Goal: Information Seeking & Learning: Learn about a topic

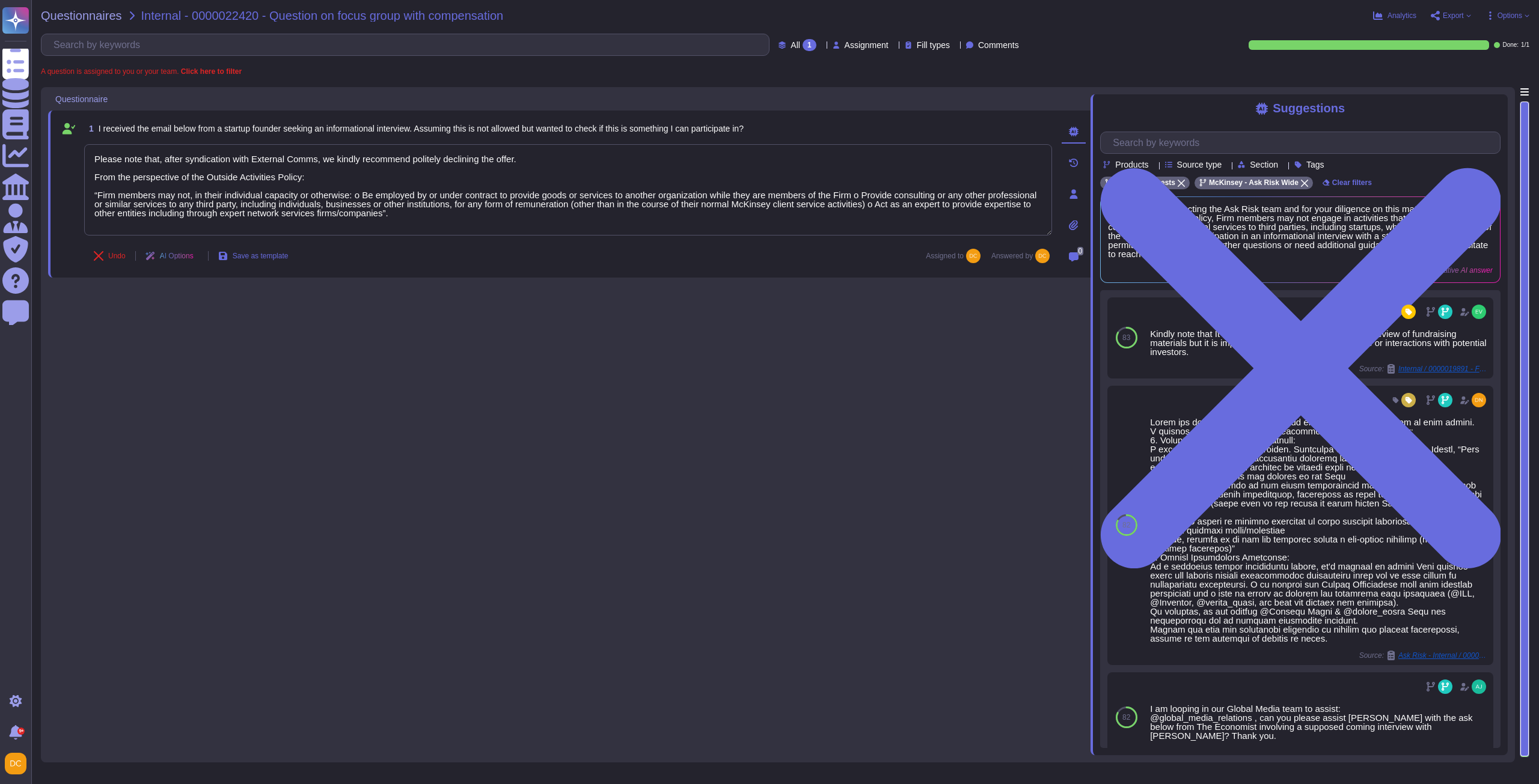
type textarea "Please note that, after syndication with External Comms, we kindly recommend po…"
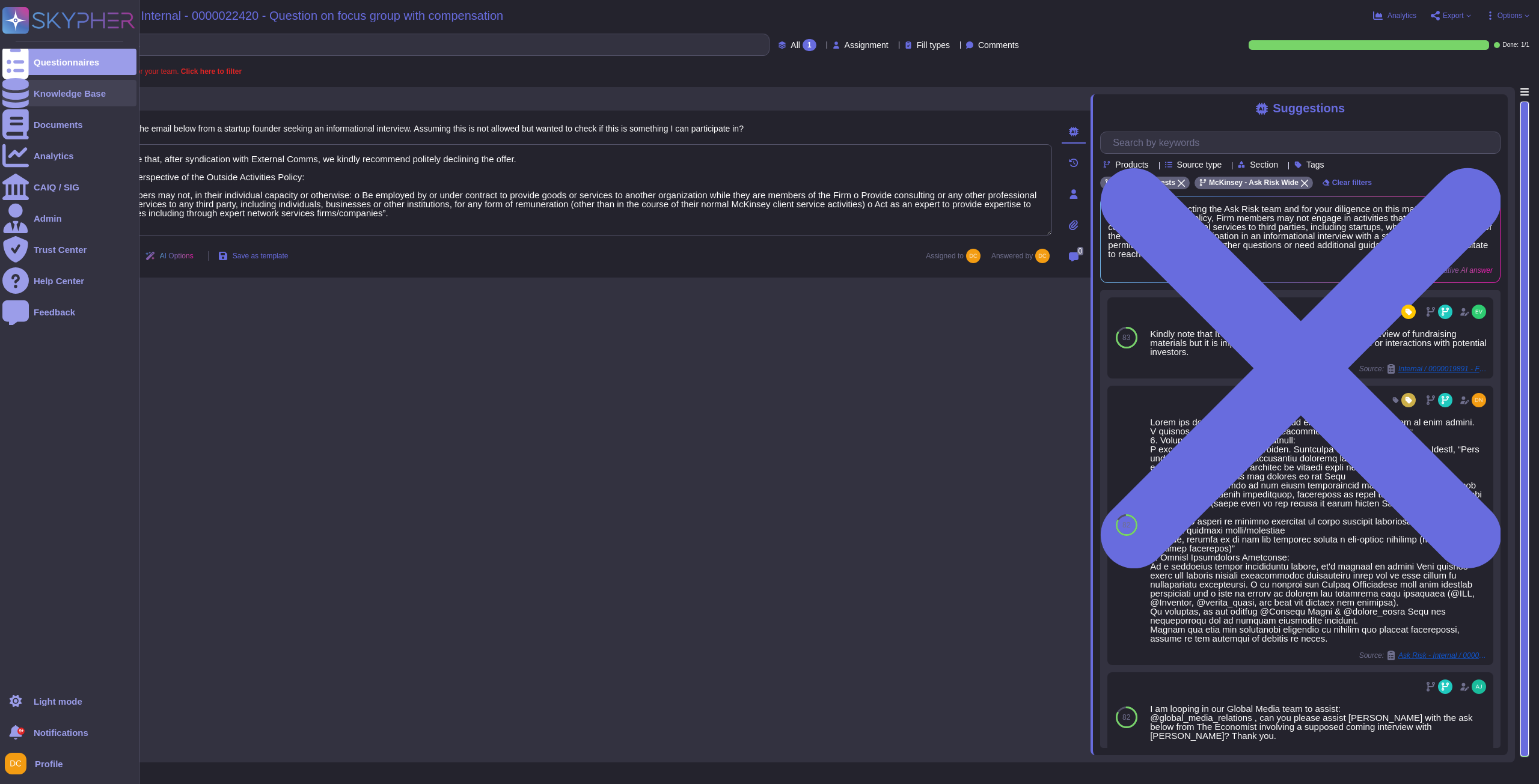
drag, startPoint x: 0, startPoint y: 0, endPoint x: 29, endPoint y: 89, distance: 93.6
click at [29, 89] on div "Knowledge Base" at bounding box center [69, 93] width 134 height 27
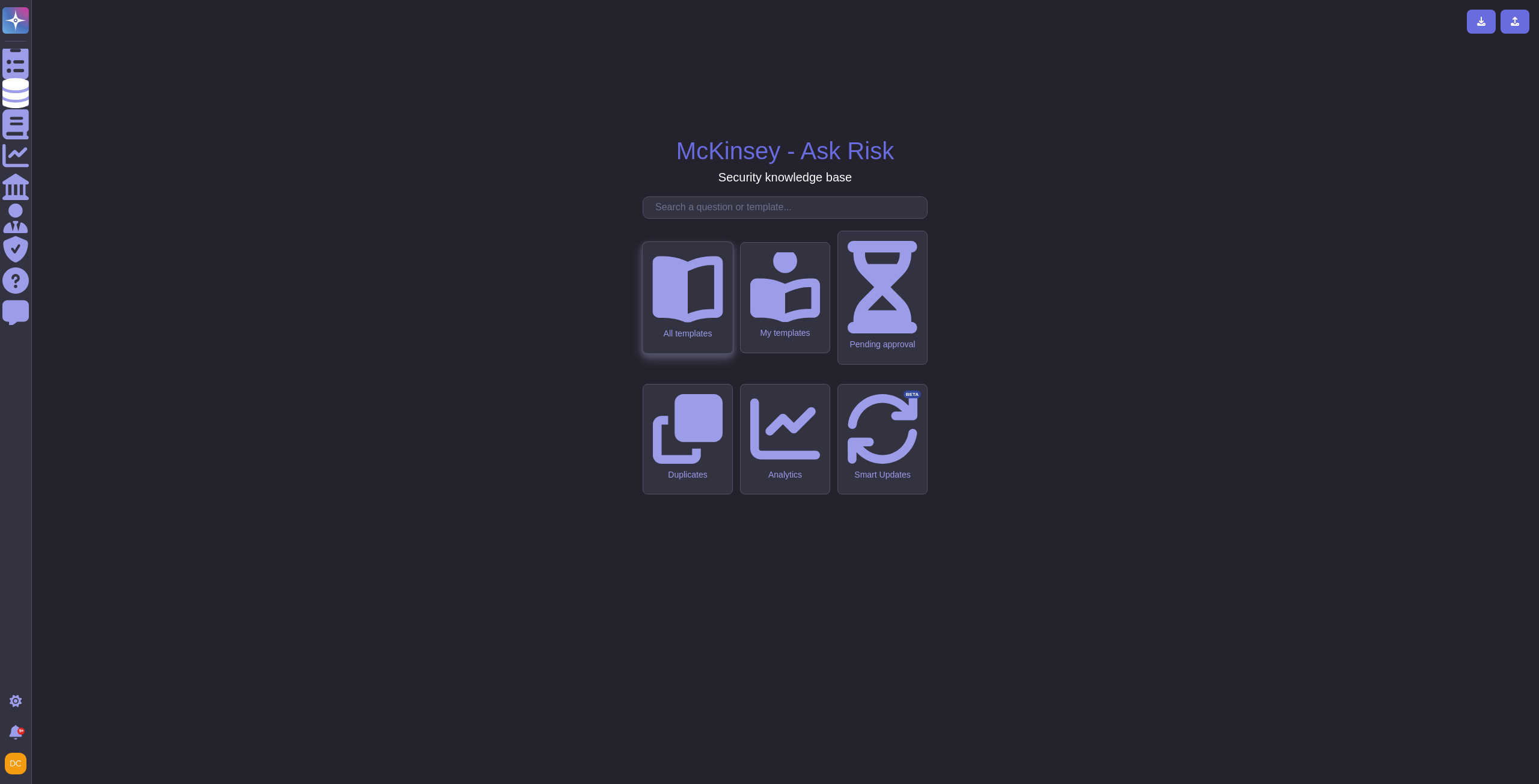
click at [678, 323] on icon at bounding box center [687, 290] width 70 height 67
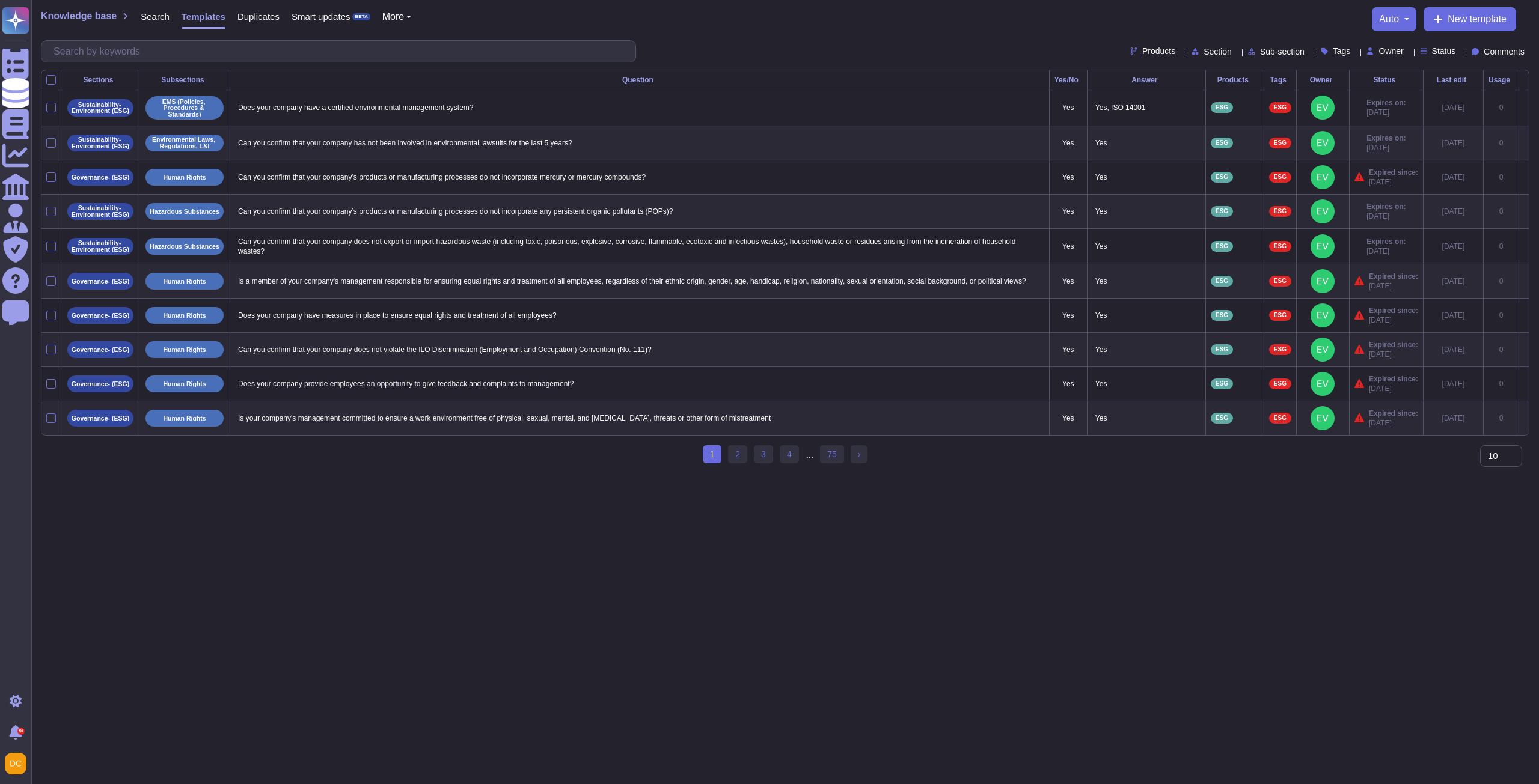
click at [1143, 51] on span "Products" at bounding box center [1159, 51] width 33 height 8
click at [1126, 163] on div "ESG" at bounding box center [1168, 169] width 121 height 27
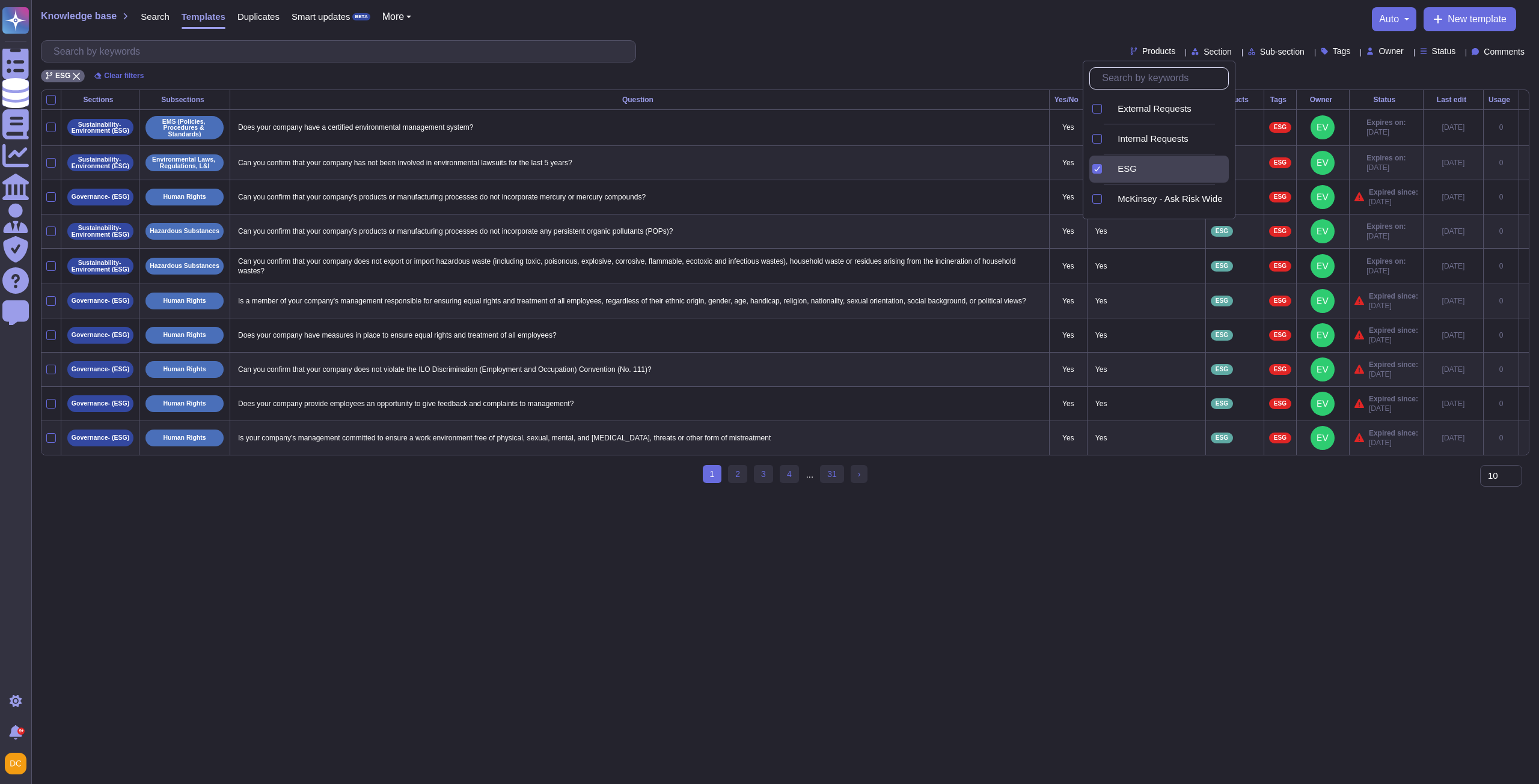
click at [1233, 494] on html "Questionnaires Knowledge Base Documents Analytics CAIQ / SIG Admin Trust Center…" at bounding box center [770, 247] width 1539 height 494
click at [830, 483] on link "31" at bounding box center [831, 474] width 24 height 18
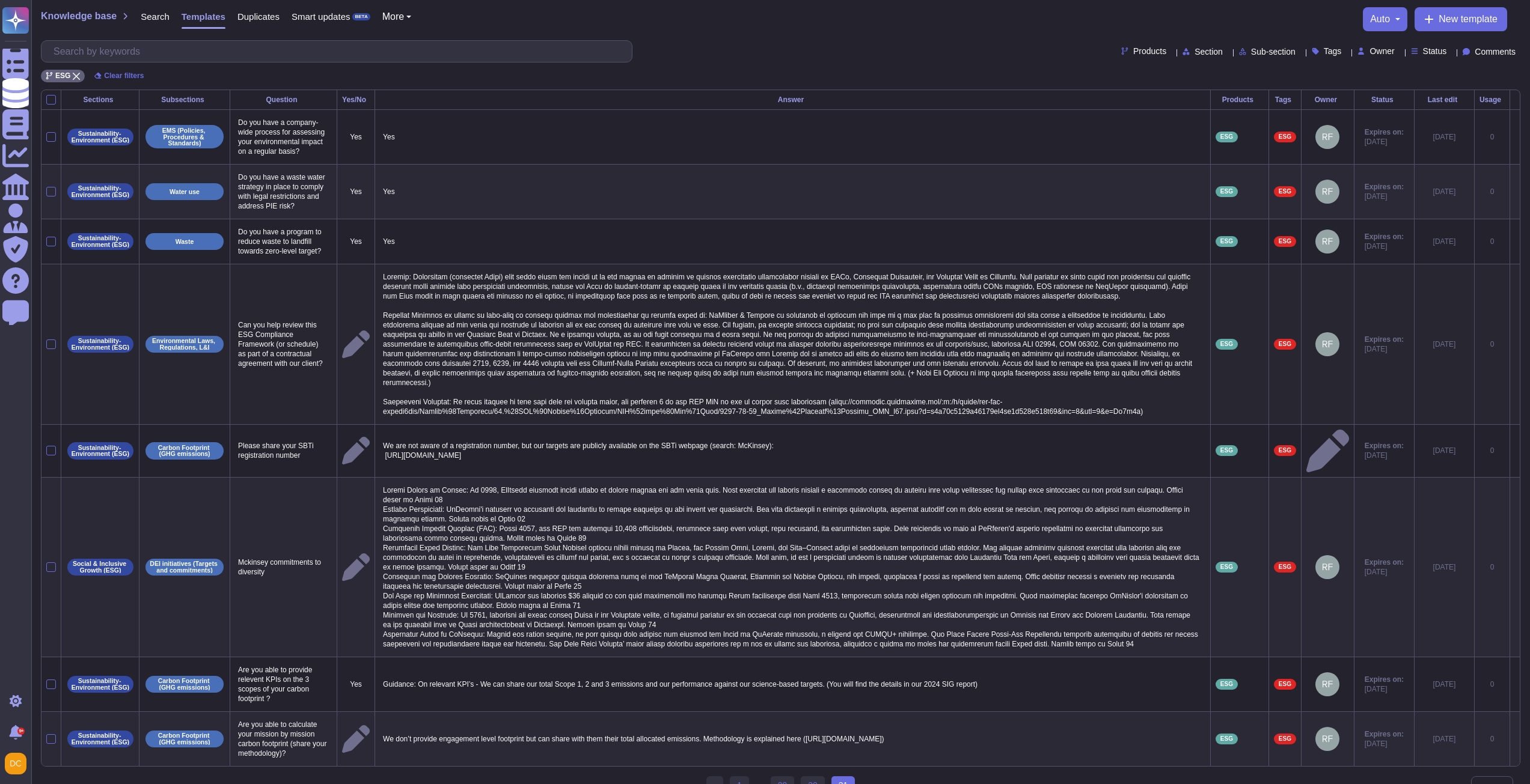
scroll to position [22, 0]
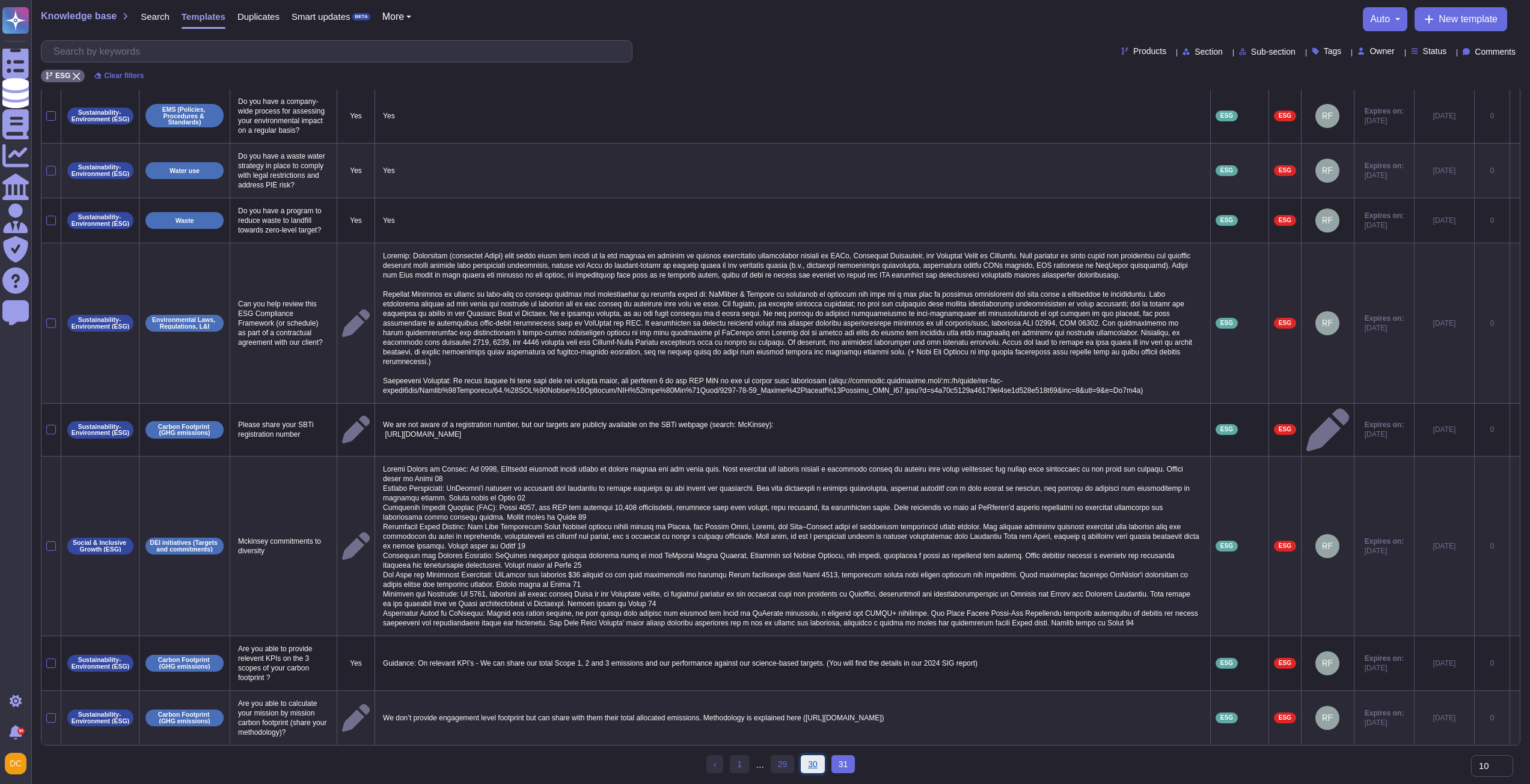
click at [804, 762] on link "30" at bounding box center [812, 764] width 24 height 18
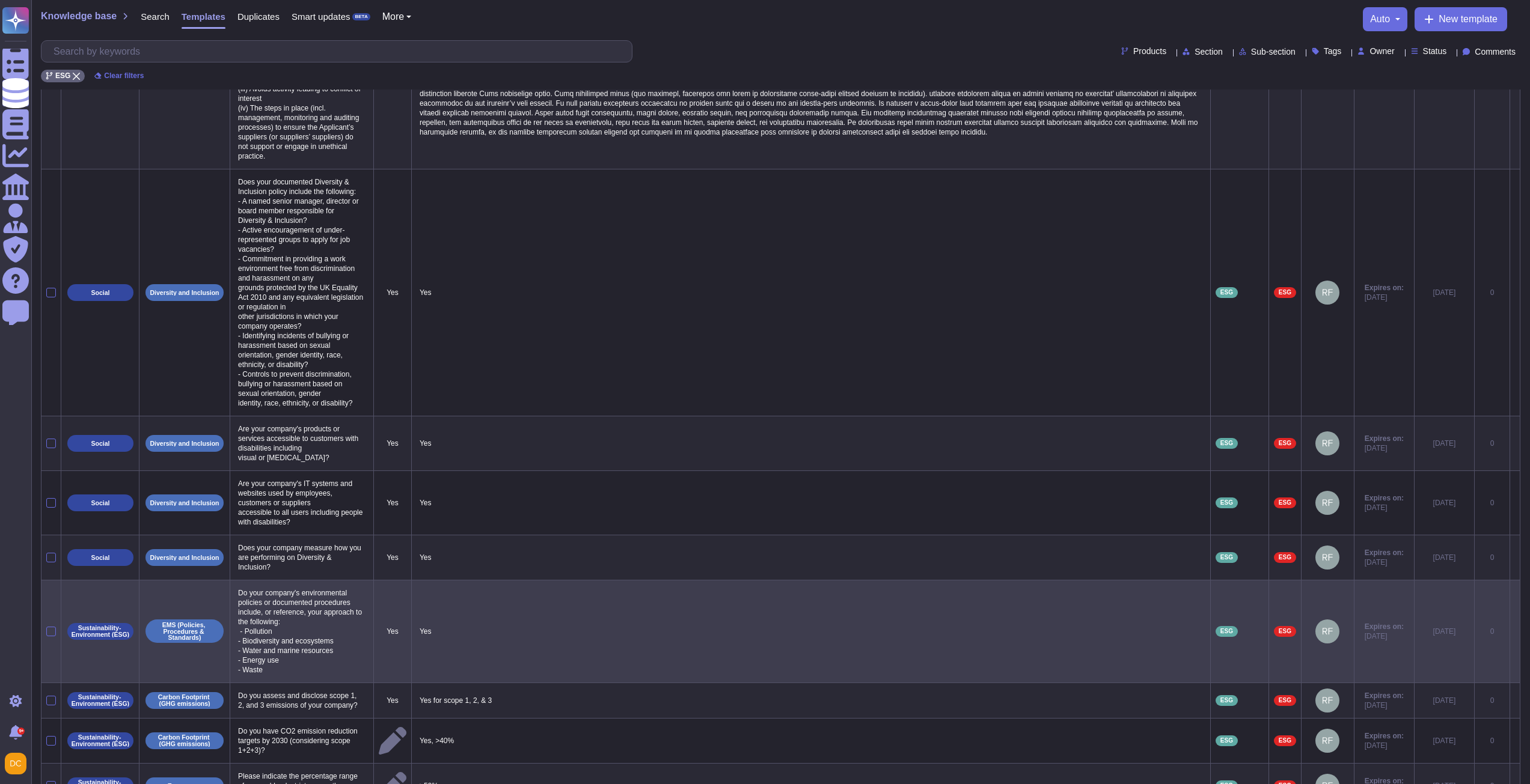
scroll to position [372, 0]
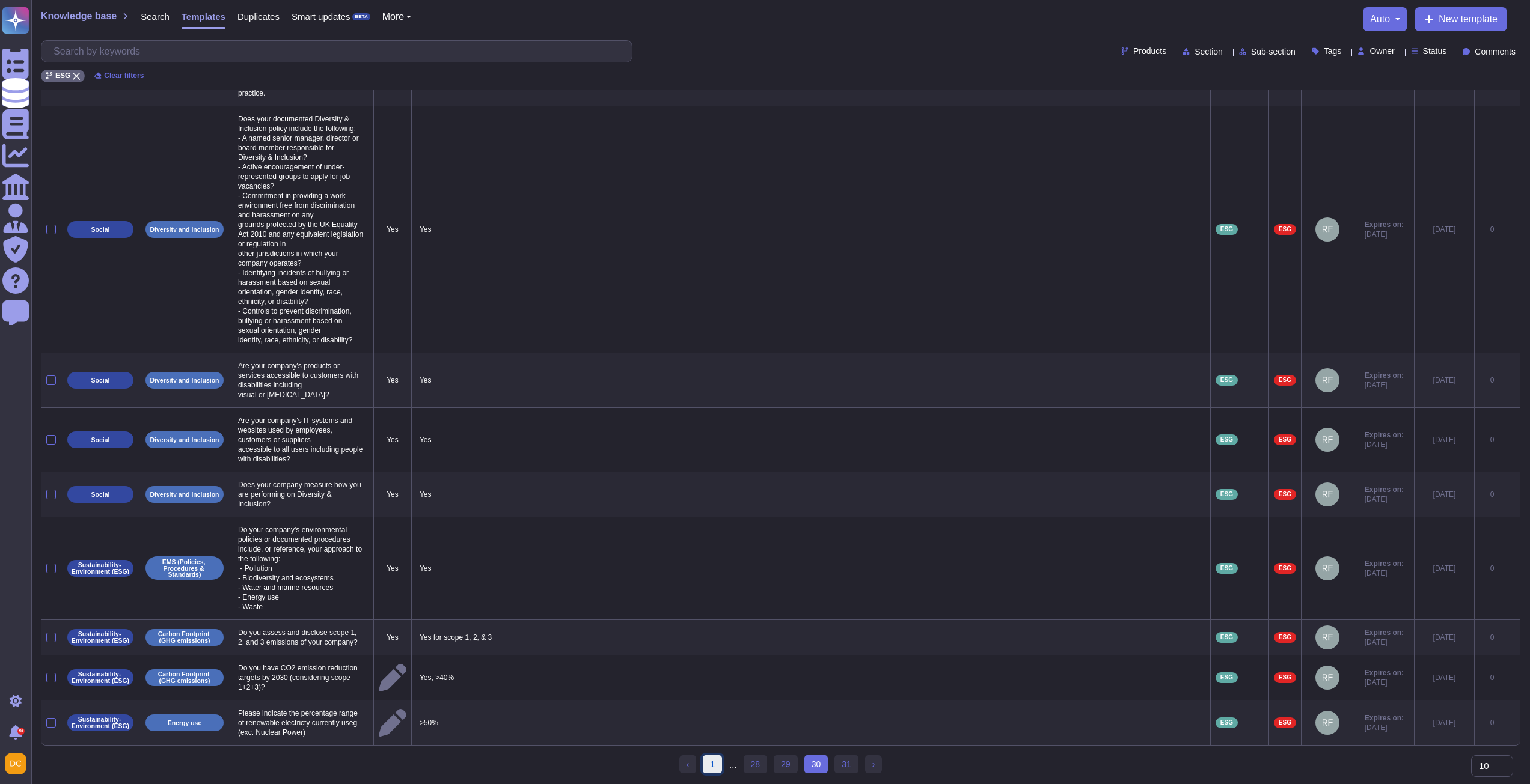
click at [712, 763] on link "1" at bounding box center [712, 764] width 19 height 18
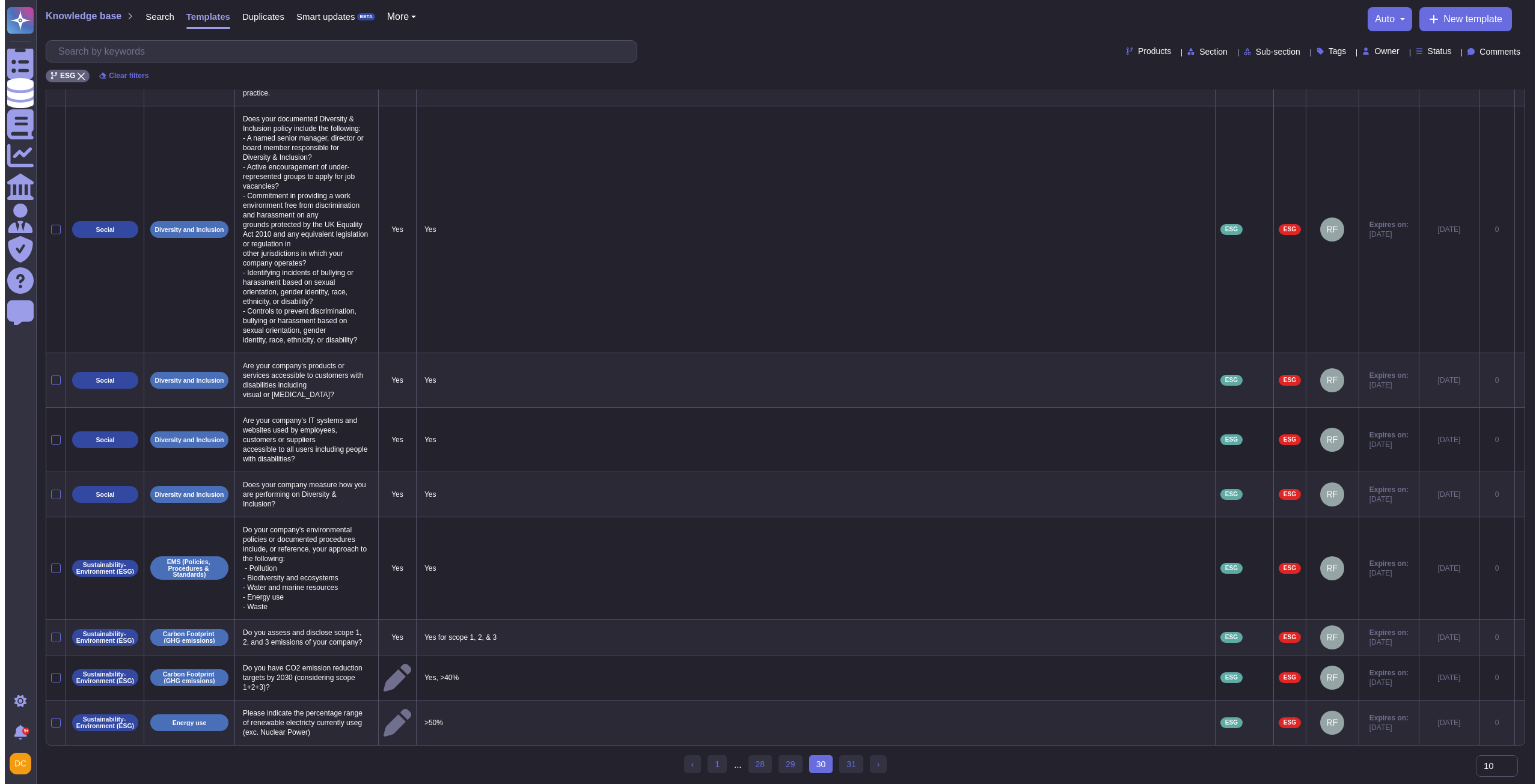
scroll to position [0, 0]
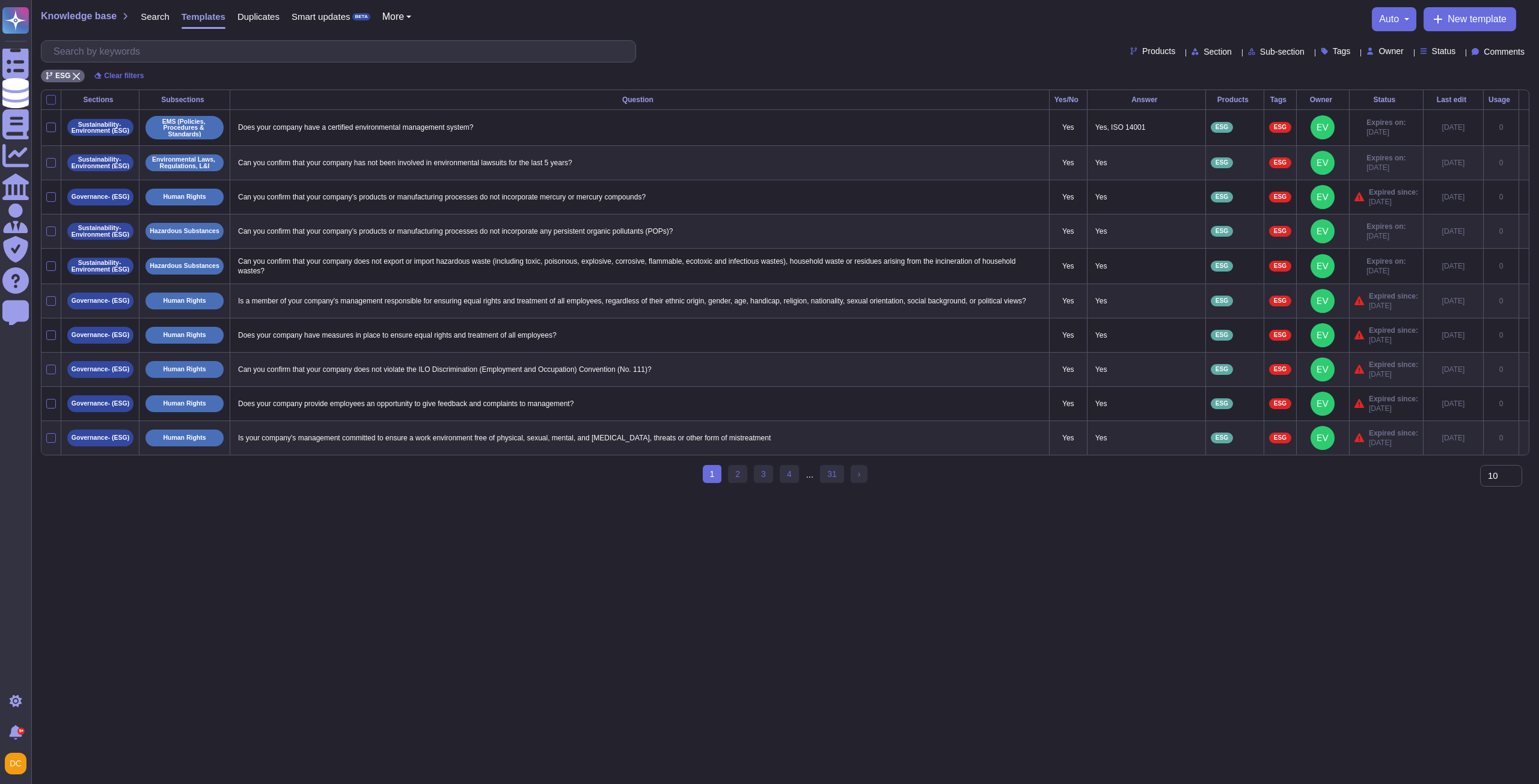
click at [47, 96] on div at bounding box center [51, 100] width 10 height 10
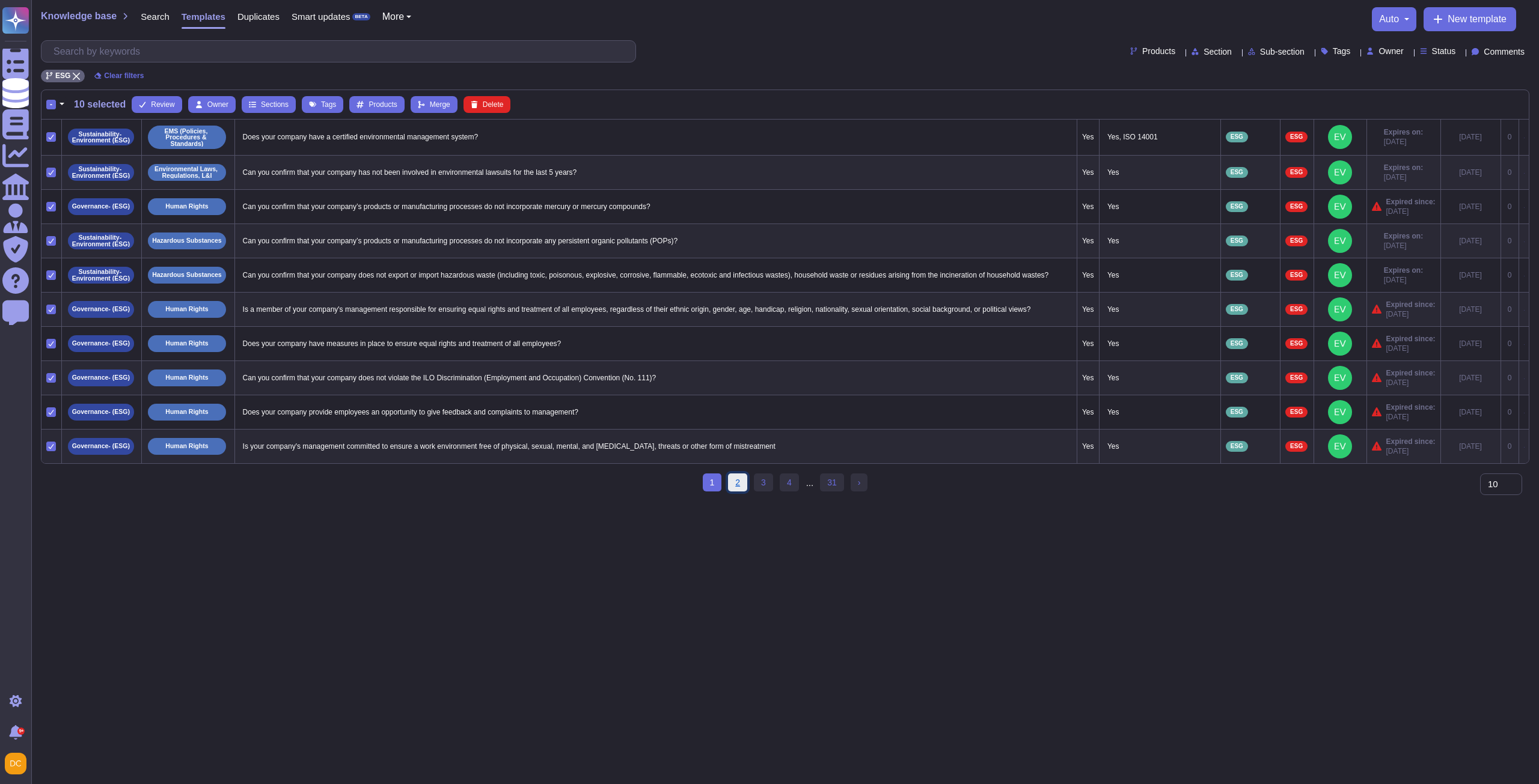
click at [736, 491] on link "2" at bounding box center [737, 483] width 19 height 18
